Goal: Information Seeking & Learning: Learn about a topic

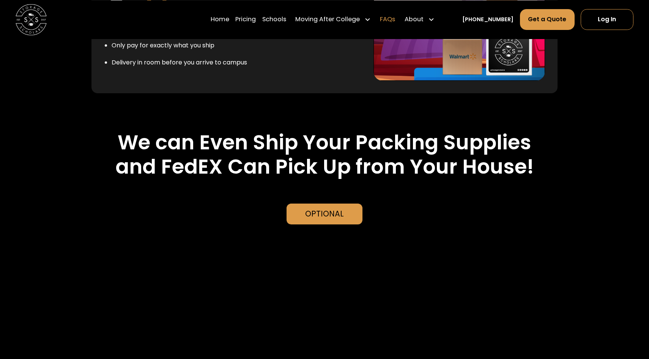
scroll to position [1600, 0]
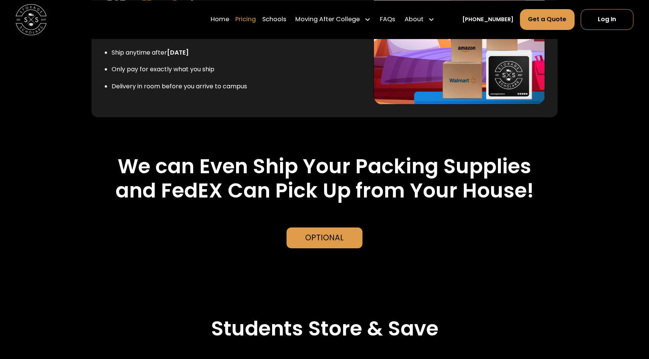
click at [256, 20] on link "Pricing" at bounding box center [245, 20] width 20 height 22
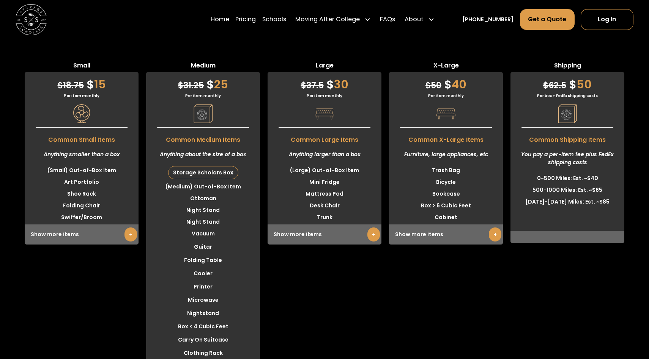
scroll to position [1950, 0]
click at [338, 273] on div "Large $ 37.5 $ 30 Per item monthly Common Large Items Anything larger than a bo…" at bounding box center [324, 317] width 114 height 513
click at [324, 265] on div "Large $ 37.5 $ 30 Per item monthly Common Large Items Anything larger than a bo…" at bounding box center [324, 317] width 114 height 513
click at [106, 256] on div "Small $ 18.75 $ 15 Per item monthly Common Small Items Anything smaller than a …" at bounding box center [82, 317] width 114 height 513
click at [214, 75] on div "$ 31.25 $ 25 Per item monthly Common Medium Items Anything about the size of a …" at bounding box center [203, 323] width 114 height 502
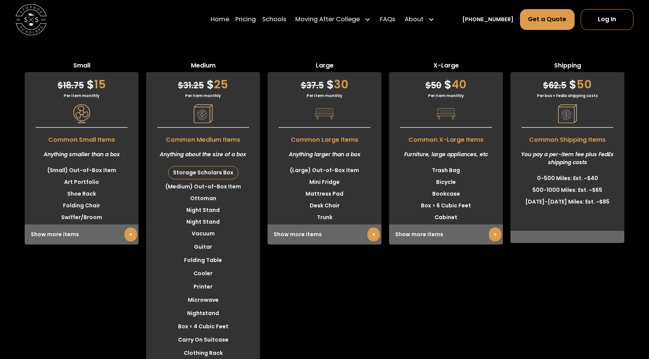
click at [206, 76] on span "$" at bounding box center [210, 84] width 8 height 16
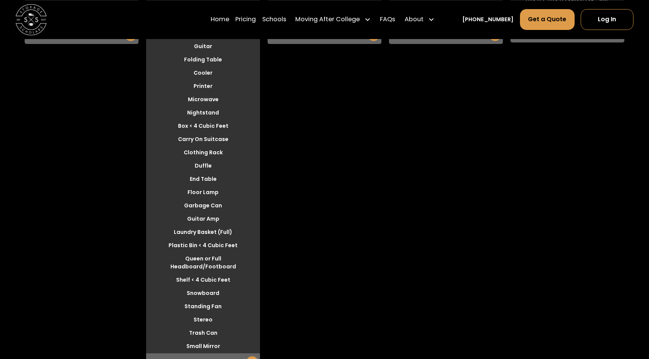
scroll to position [2158, 0]
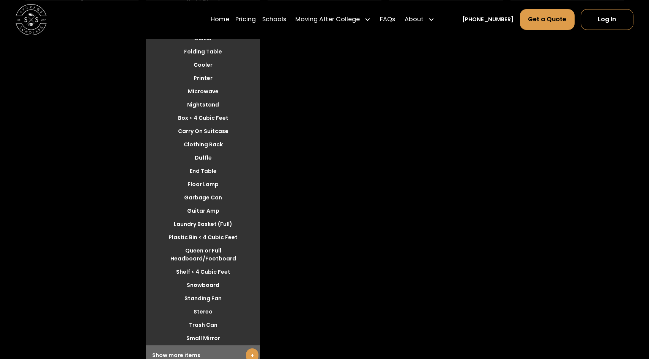
click at [204, 346] on div "Show more items +" at bounding box center [203, 356] width 114 height 20
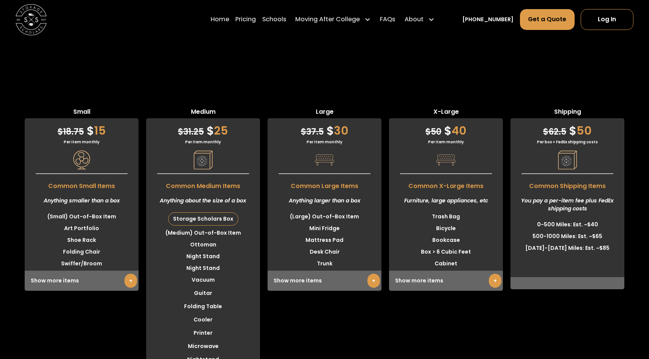
scroll to position [1897, 0]
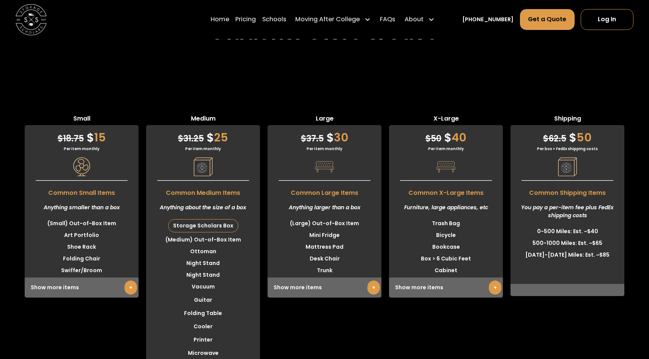
click at [329, 253] on li "Desk Chair" at bounding box center [324, 259] width 114 height 12
click at [321, 278] on div "Show more items +" at bounding box center [324, 288] width 114 height 20
click at [374, 281] on link "+" at bounding box center [373, 288] width 13 height 14
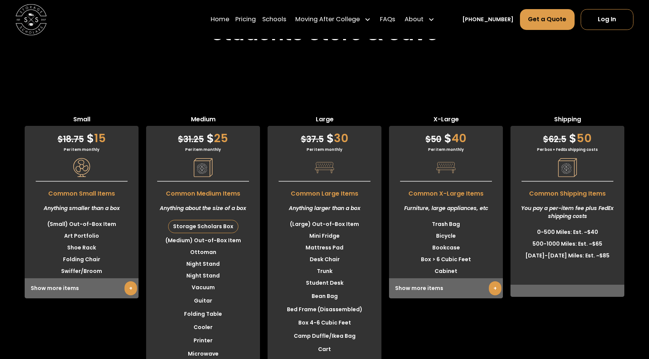
scroll to position [1893, 0]
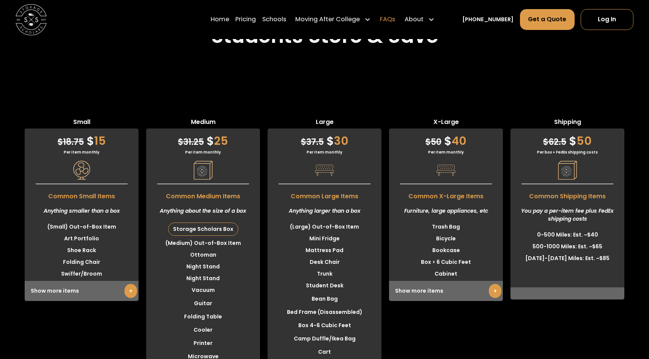
click at [395, 17] on link "FAQs" at bounding box center [387, 20] width 15 height 22
click at [334, 201] on div "Anything larger than a box" at bounding box center [324, 211] width 114 height 20
click at [600, 13] on link "Log In" at bounding box center [606, 19] width 53 height 21
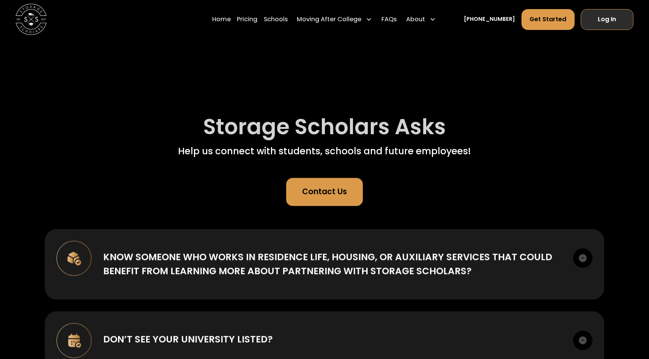
click at [627, 26] on link "Log In" at bounding box center [606, 19] width 53 height 21
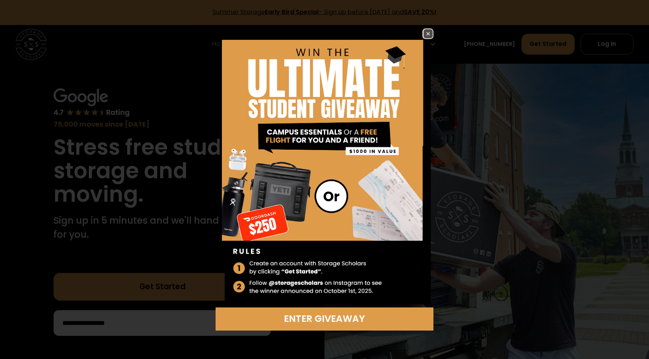
click at [424, 33] on img at bounding box center [427, 33] width 9 height 9
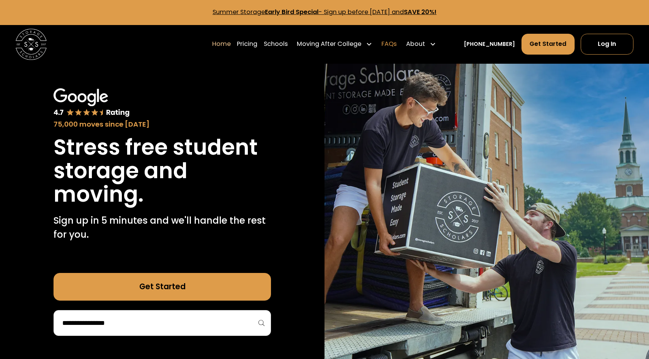
click at [396, 49] on link "FAQs" at bounding box center [388, 44] width 15 height 22
